Goal: Find specific page/section: Find specific page/section

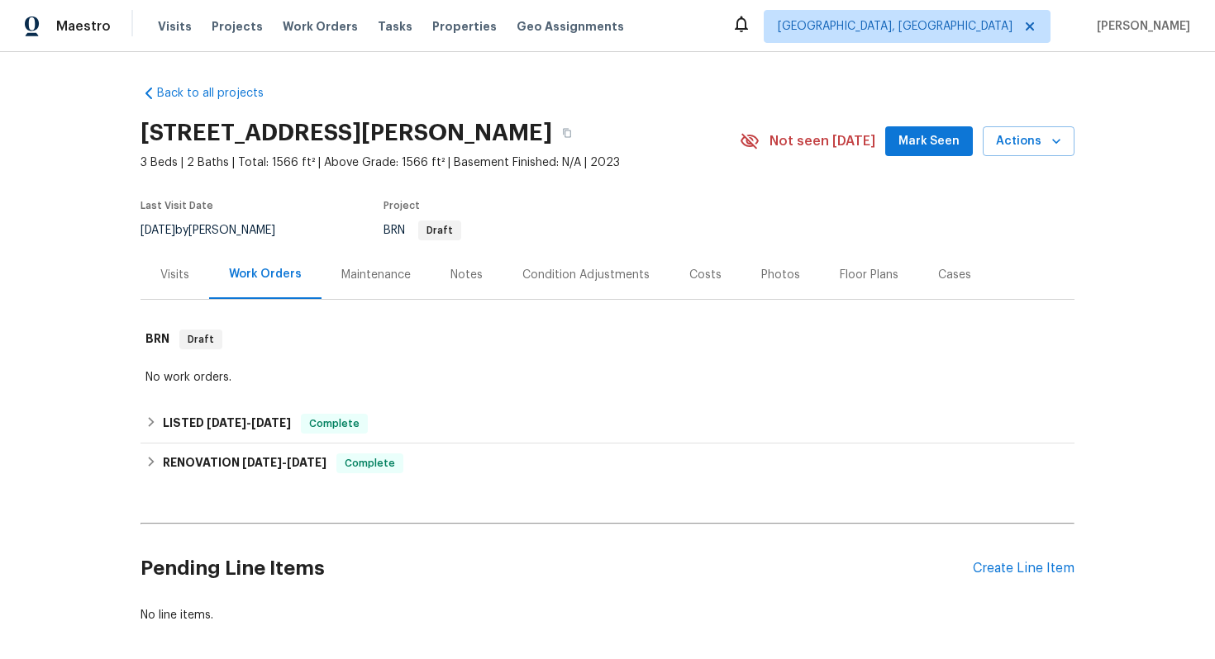
click at [165, 273] on div "Visits" at bounding box center [174, 275] width 29 height 17
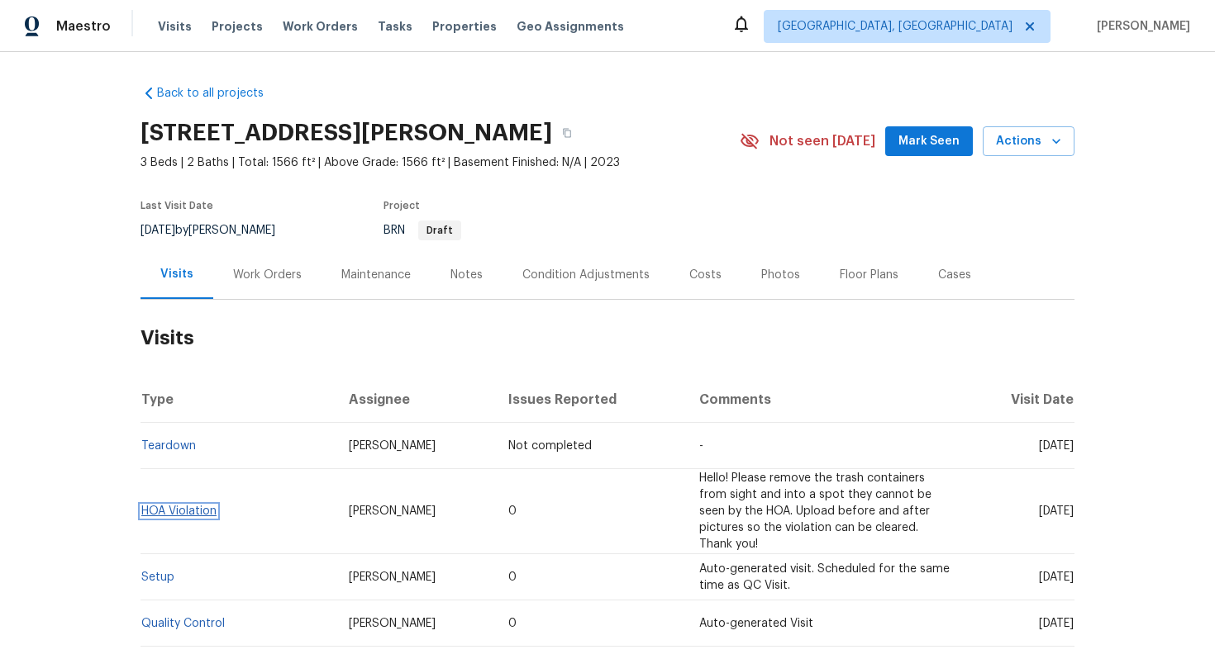
click at [180, 508] on link "HOA Violation" at bounding box center [178, 512] width 75 height 12
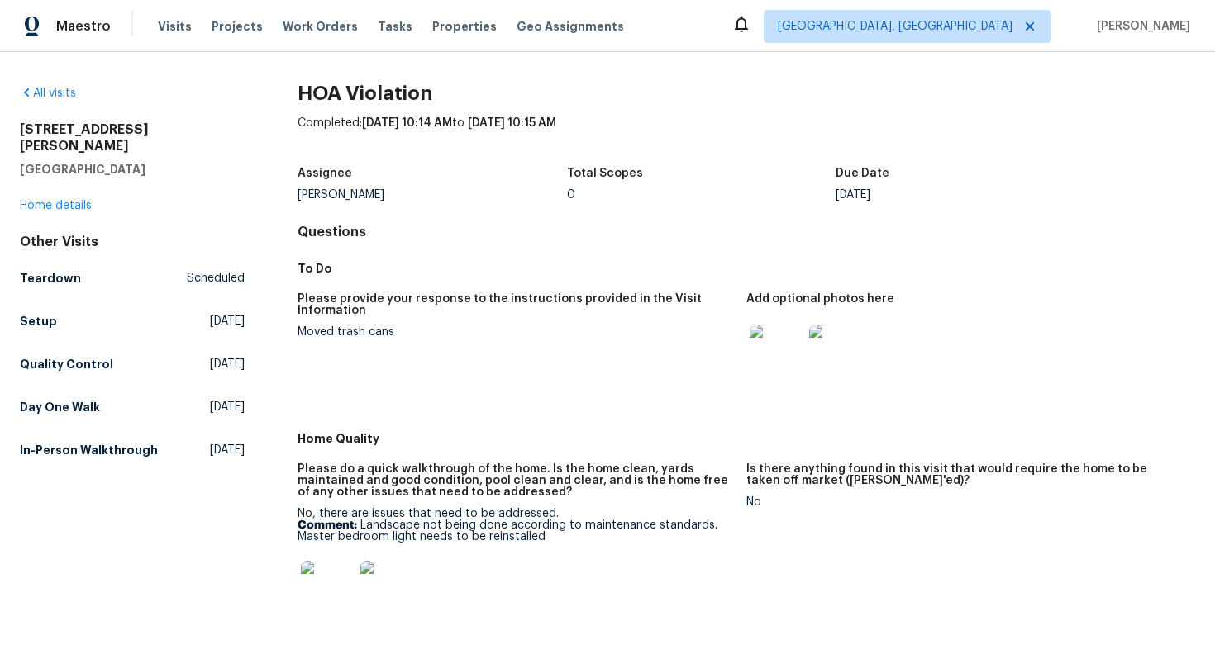
click at [792, 350] on img at bounding box center [775, 351] width 53 height 53
